Goal: Task Accomplishment & Management: Use online tool/utility

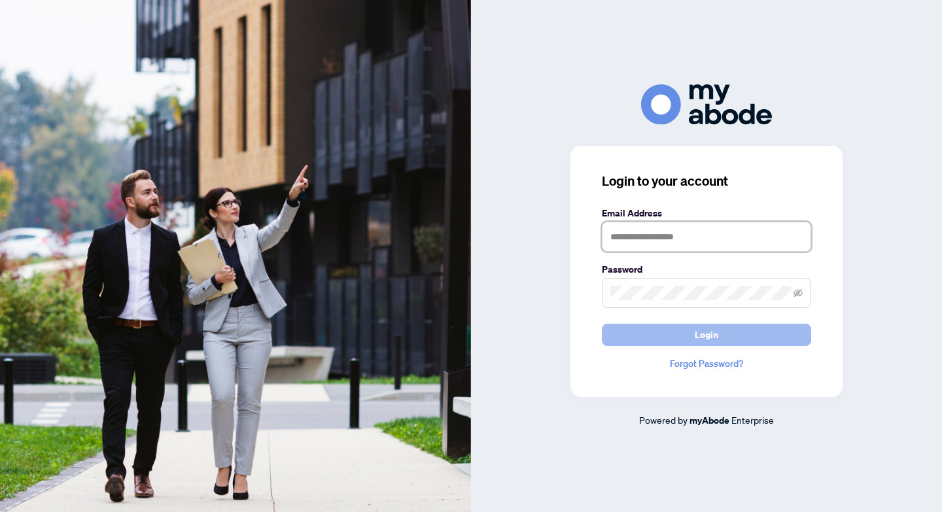
type input "**********"
click at [687, 334] on button "Login" at bounding box center [706, 335] width 209 height 22
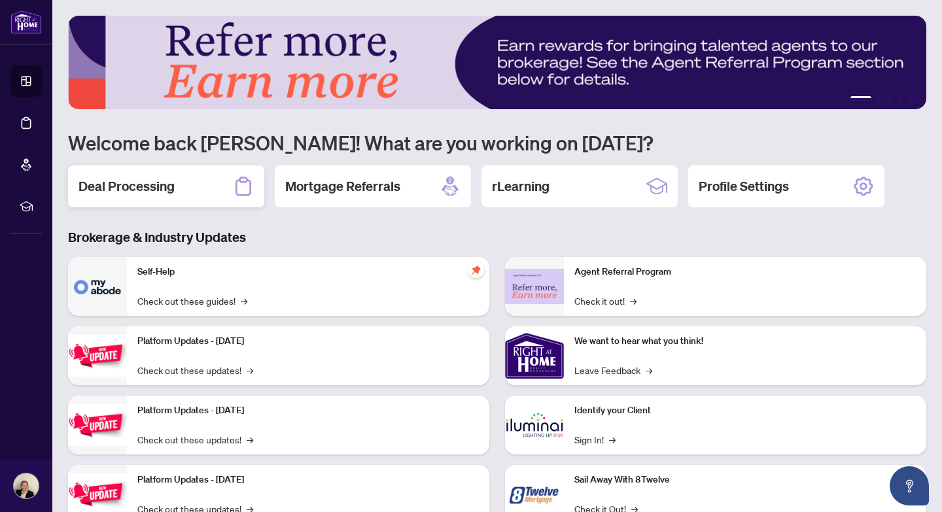
click at [145, 188] on h2 "Deal Processing" at bounding box center [126, 186] width 96 height 18
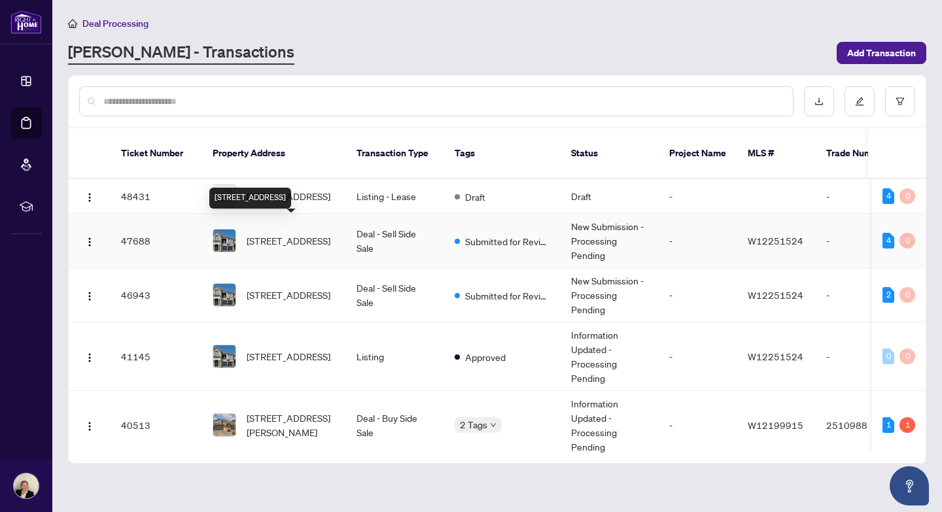
click at [279, 234] on span "[STREET_ADDRESS]" at bounding box center [289, 241] width 84 height 14
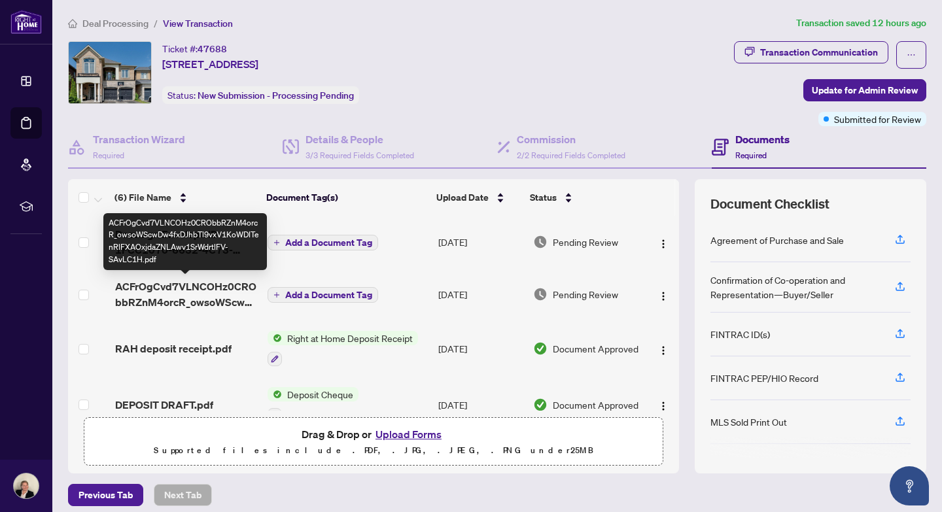
click at [180, 283] on span "ACFrOgCvd7VLNCOHz0CRObbRZnM4orcR_owsoWScwDw4fxDJhbTl9vxV1KoWDITenRlFXAOxjdaZNLA…" at bounding box center [186, 294] width 142 height 31
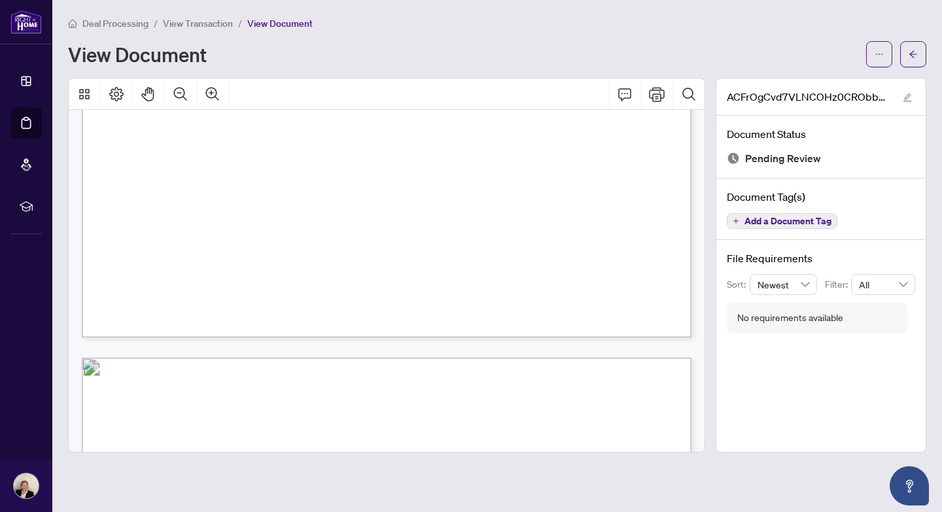
scroll to position [535, 0]
